Goal: Find specific page/section

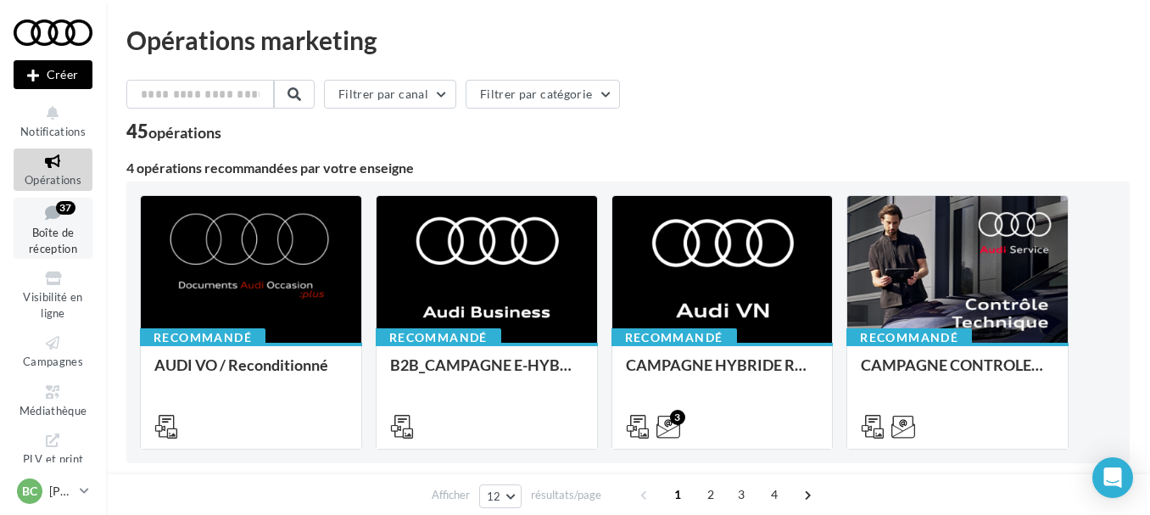
click at [42, 238] on span "Boîte de réception" at bounding box center [53, 241] width 48 height 30
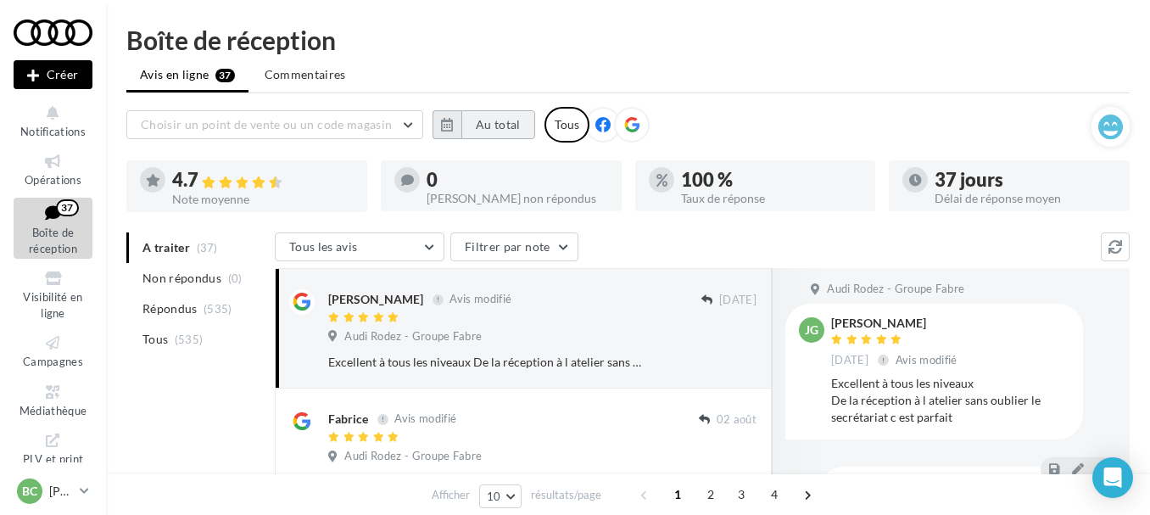
click at [467, 119] on button "Au total" at bounding box center [498, 124] width 74 height 29
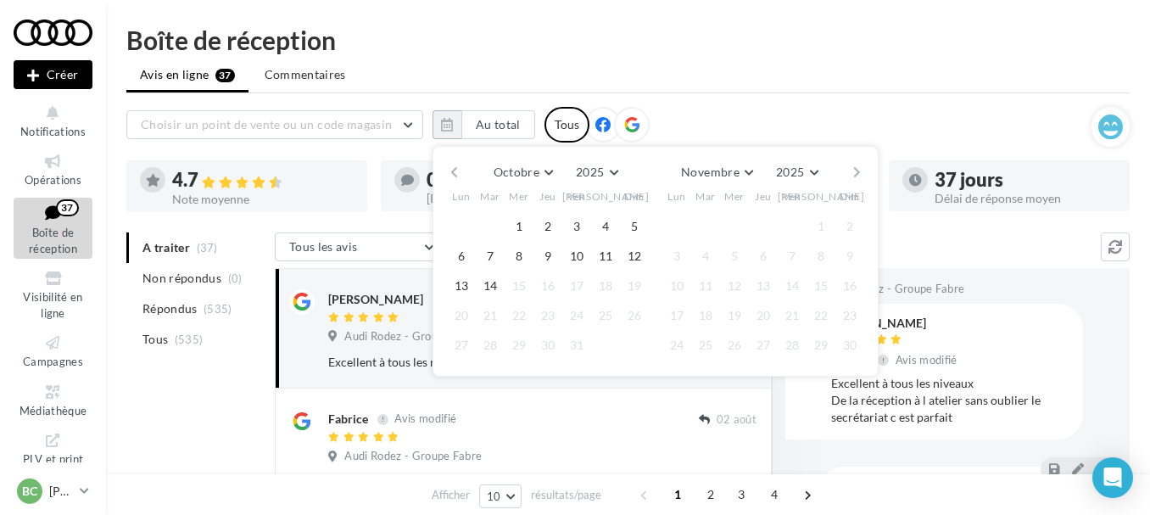
click at [449, 172] on button "button" at bounding box center [454, 172] width 14 height 24
click at [450, 172] on button "button" at bounding box center [454, 172] width 14 height 24
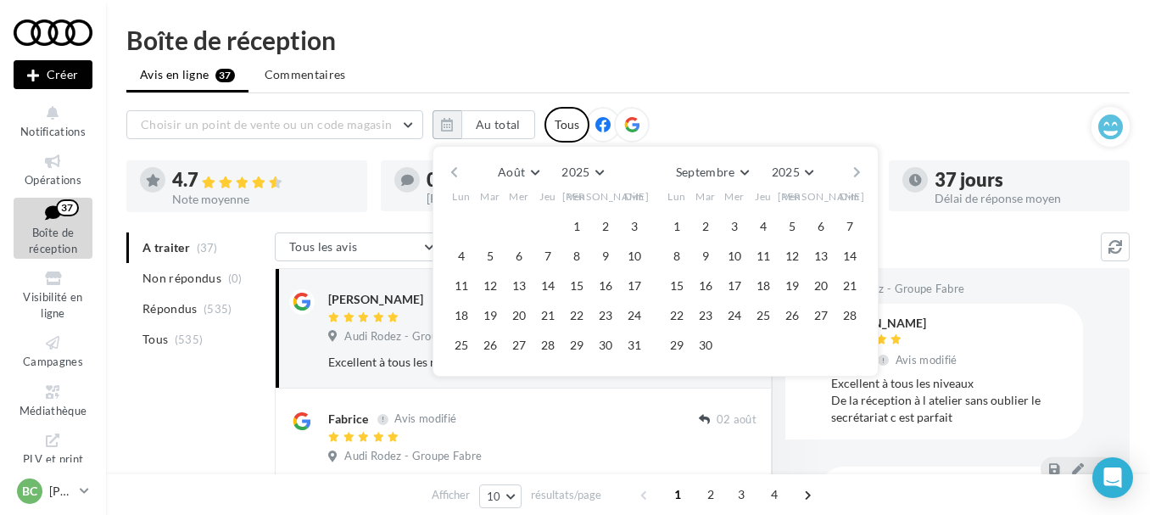
click at [450, 172] on button "button" at bounding box center [454, 172] width 14 height 24
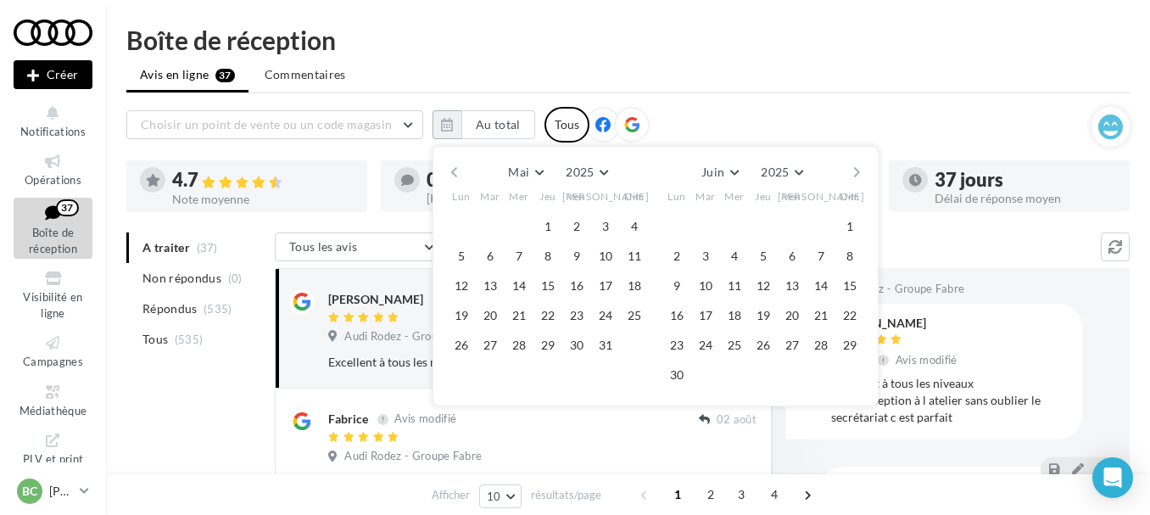
click at [450, 172] on button "button" at bounding box center [454, 172] width 14 height 24
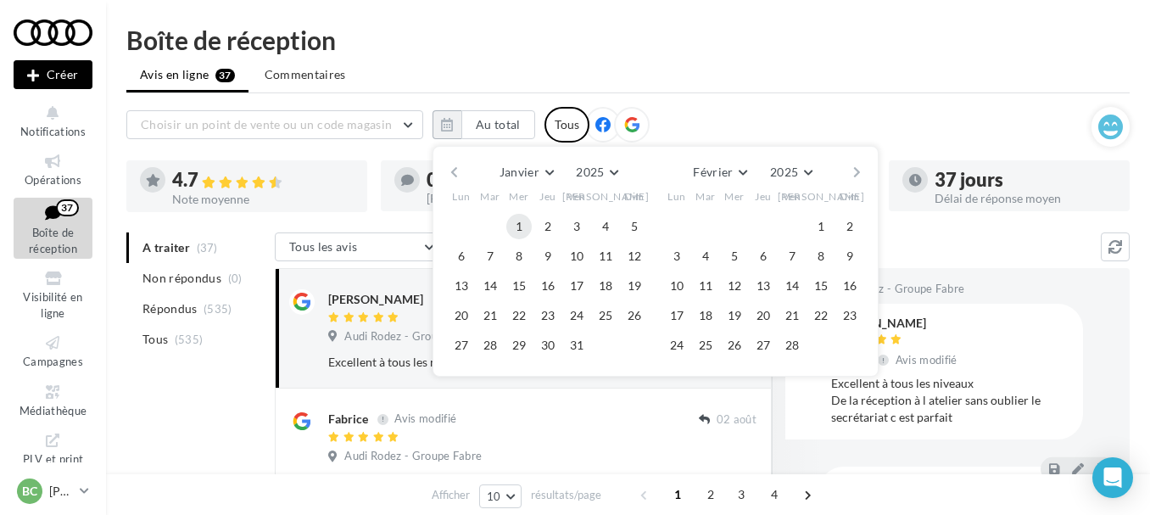
click at [516, 217] on button "1" at bounding box center [518, 226] width 25 height 25
click at [746, 170] on button "Février" at bounding box center [719, 172] width 67 height 24
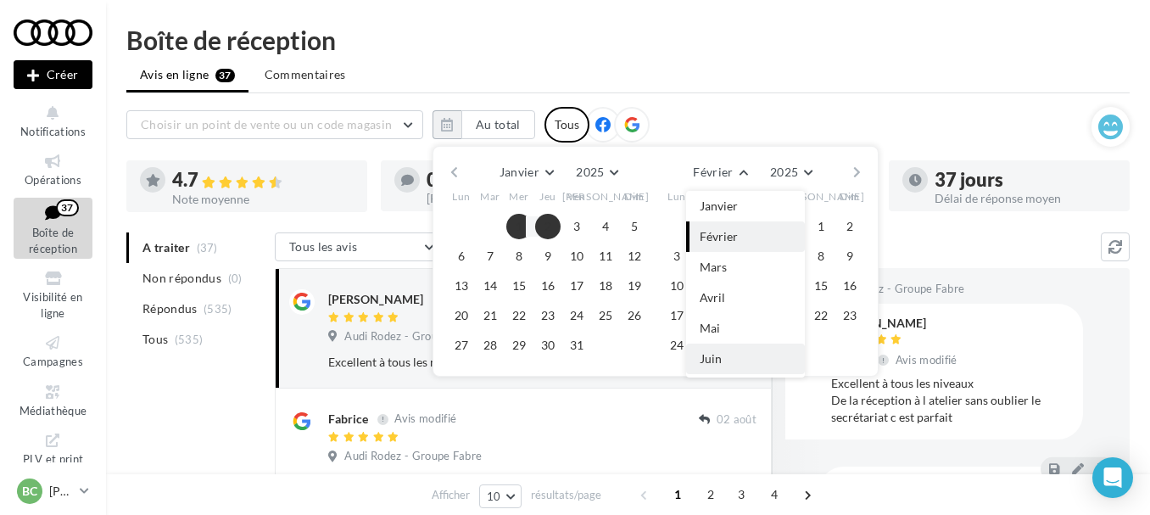
click at [724, 352] on button "Juin" at bounding box center [745, 359] width 119 height 31
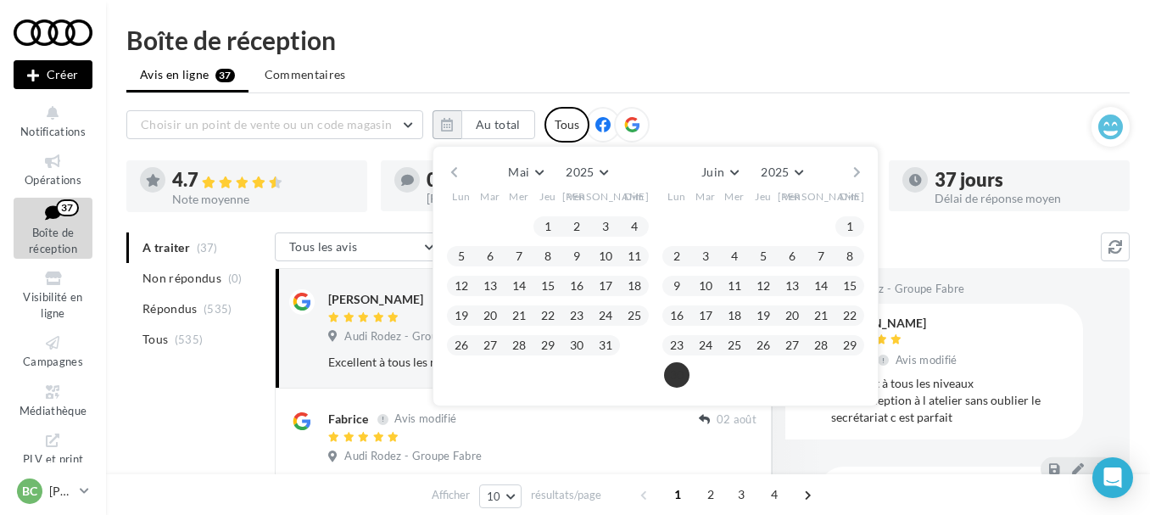
click at [670, 372] on button "30" at bounding box center [676, 374] width 25 height 25
